Goal: Task Accomplishment & Management: Manage account settings

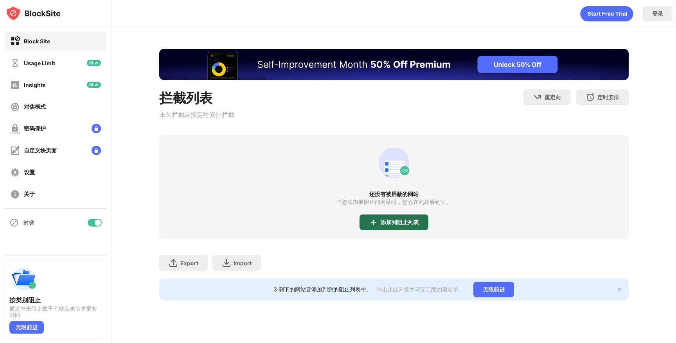
click at [394, 219] on div "添加到阻止列表" at bounding box center [393, 223] width 69 height 16
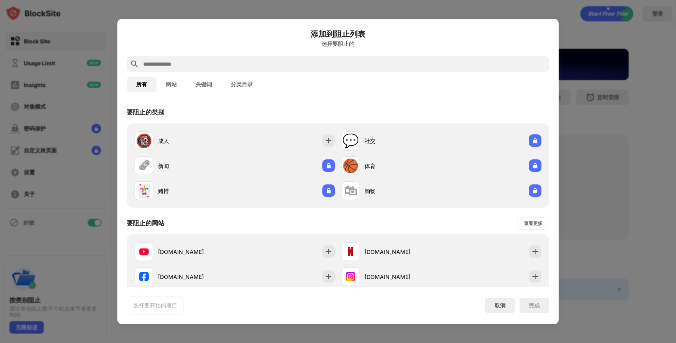
click at [351, 68] on input "text" at bounding box center [343, 63] width 403 height 9
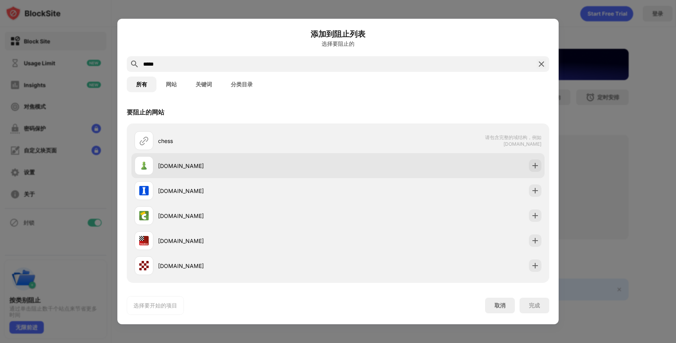
type input "*****"
click at [360, 171] on div "chess.com" at bounding box center [337, 165] width 413 height 25
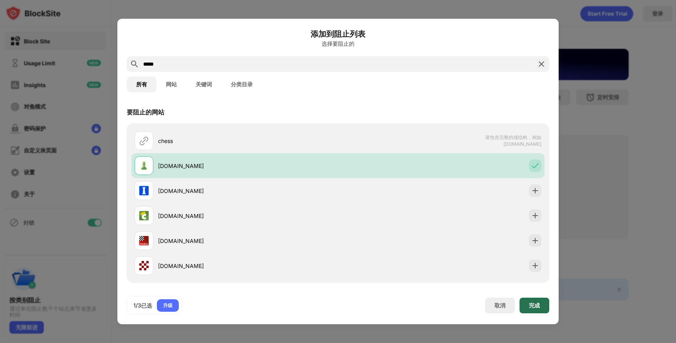
click at [532, 304] on div "完成" at bounding box center [534, 306] width 11 height 6
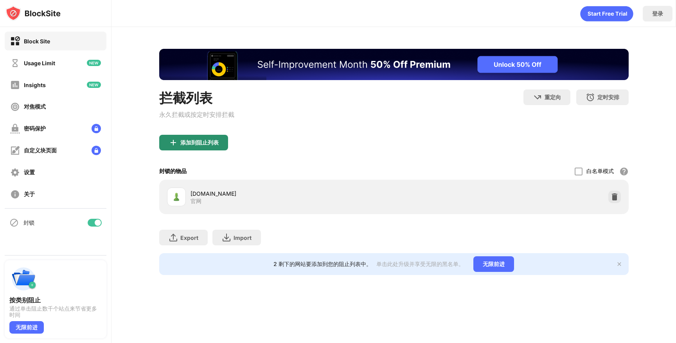
click at [197, 144] on div "添加到阻止列表" at bounding box center [199, 143] width 38 height 6
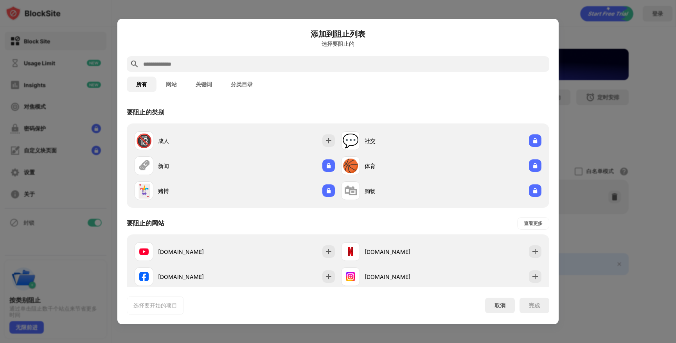
click at [242, 65] on input "text" at bounding box center [343, 63] width 403 height 9
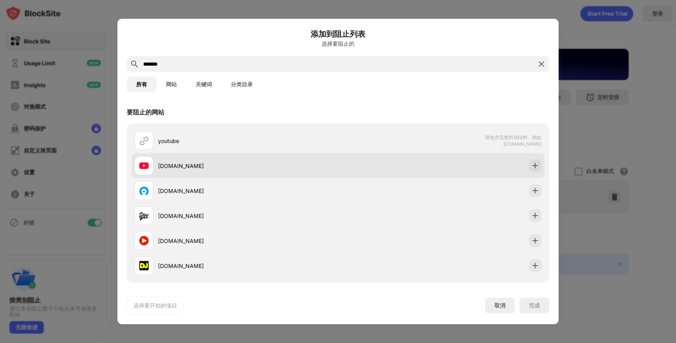
type input "*******"
click at [321, 163] on div "youtube.com" at bounding box center [248, 166] width 180 height 8
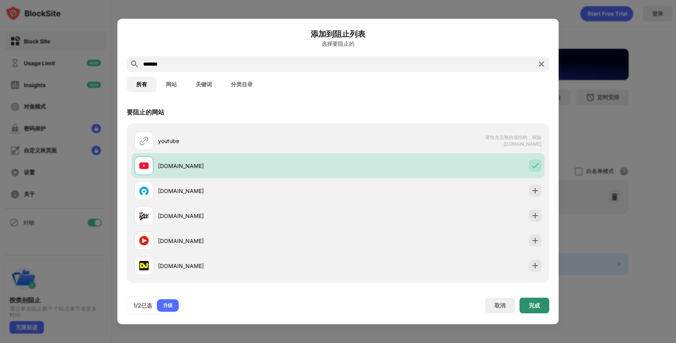
click at [540, 310] on div "完成" at bounding box center [534, 306] width 30 height 16
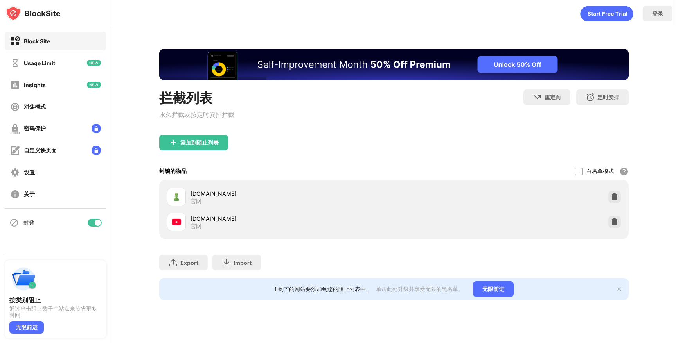
click at [169, 135] on div "拦截列表 永久拦截或按定时安排拦截" at bounding box center [196, 112] width 75 height 45
click at [172, 142] on img at bounding box center [173, 142] width 9 height 9
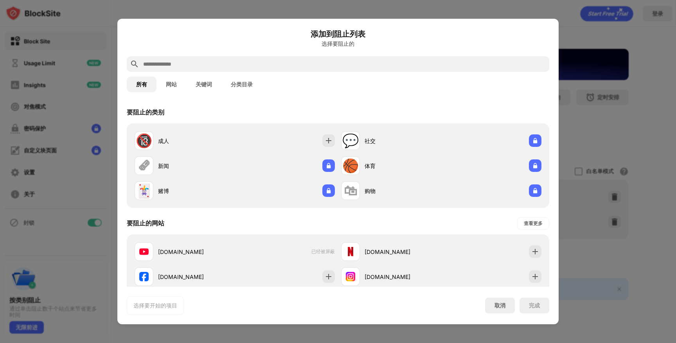
click at [249, 65] on input "text" at bounding box center [343, 63] width 403 height 9
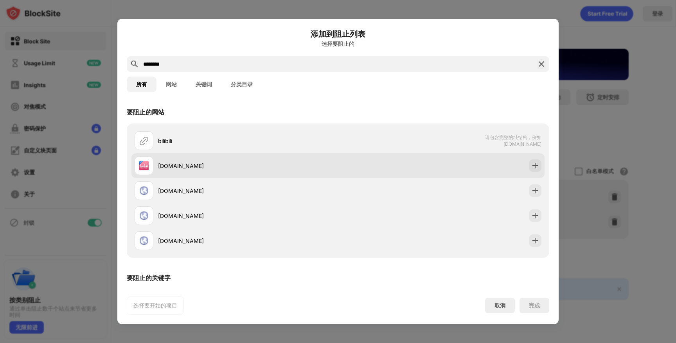
type input "********"
click at [345, 165] on div "bilibili.com" at bounding box center [337, 165] width 413 height 25
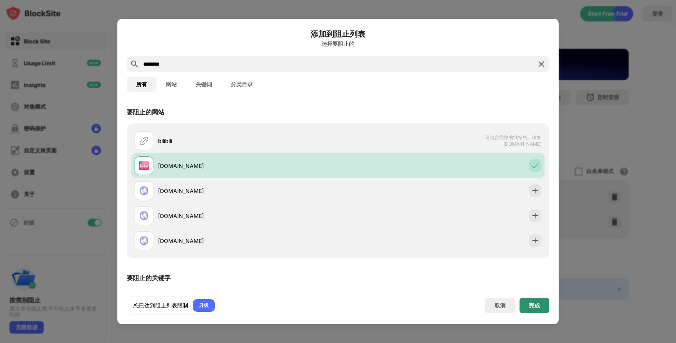
click at [536, 305] on div "完成" at bounding box center [534, 306] width 11 height 6
